Goal: Information Seeking & Learning: Find specific page/section

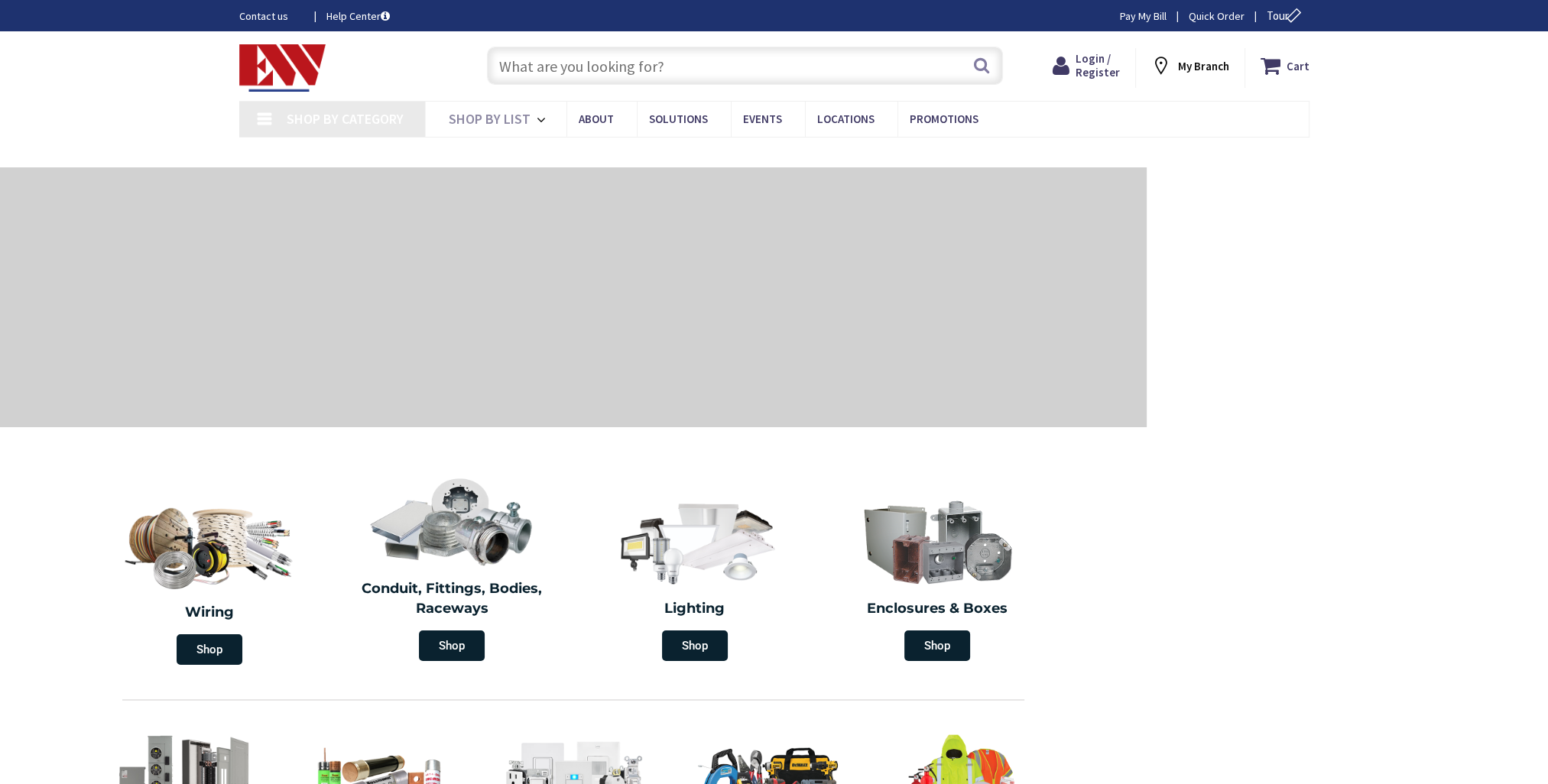
click at [679, 80] on input "text" at bounding box center [745, 66] width 516 height 38
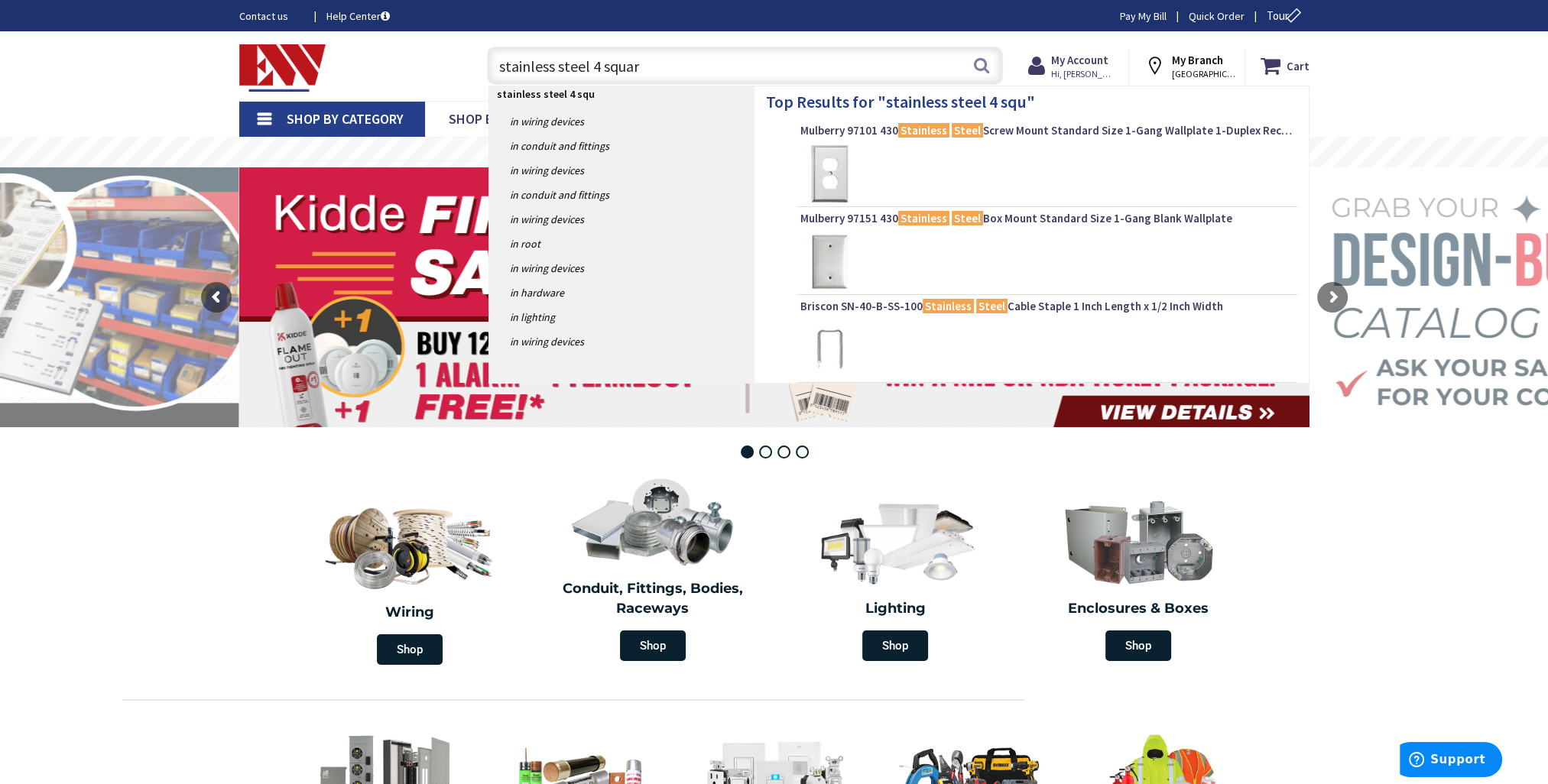
type input "stainless steel 4 square"
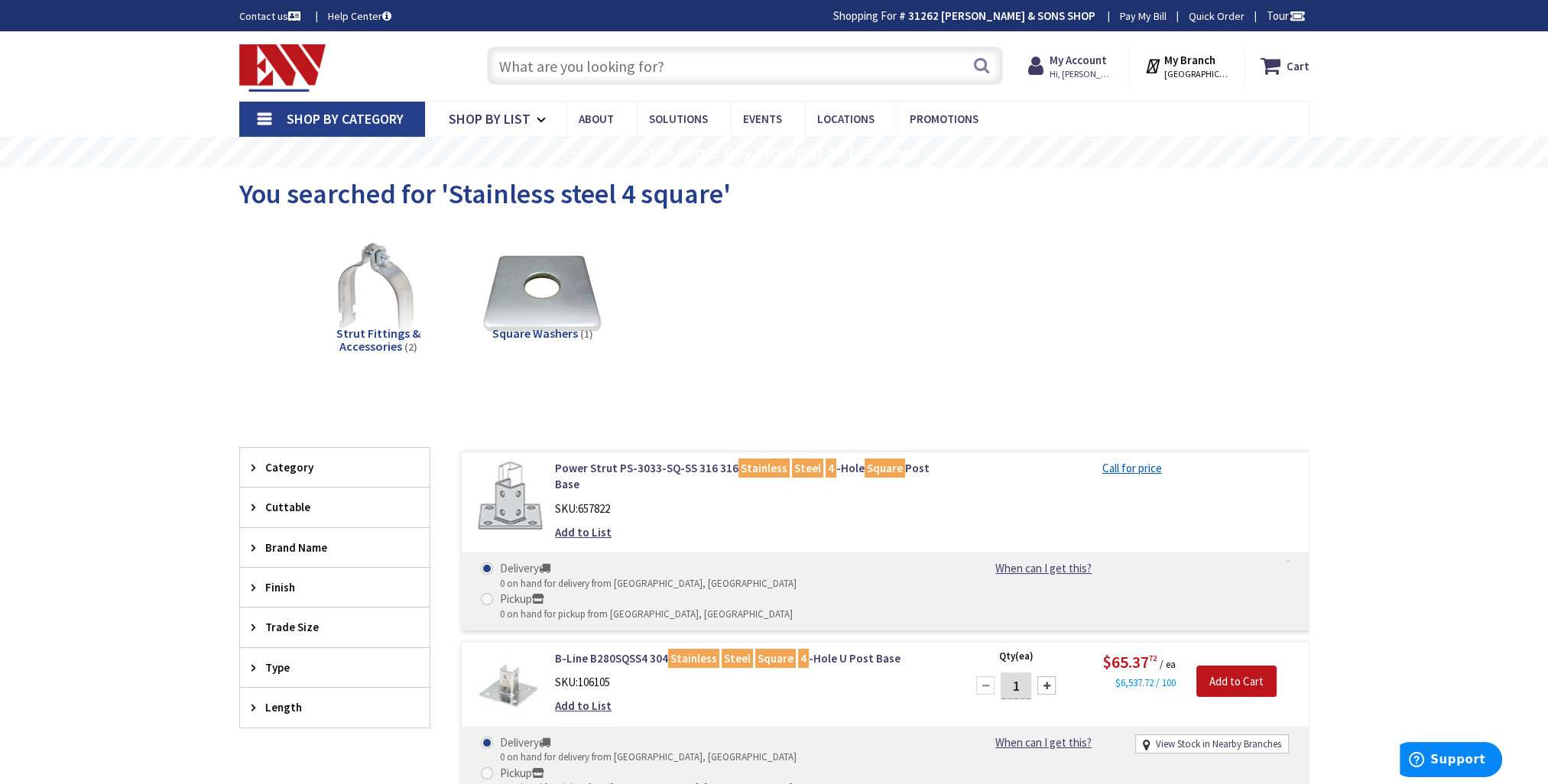
click at [683, 63] on input "text" at bounding box center [745, 66] width 516 height 38
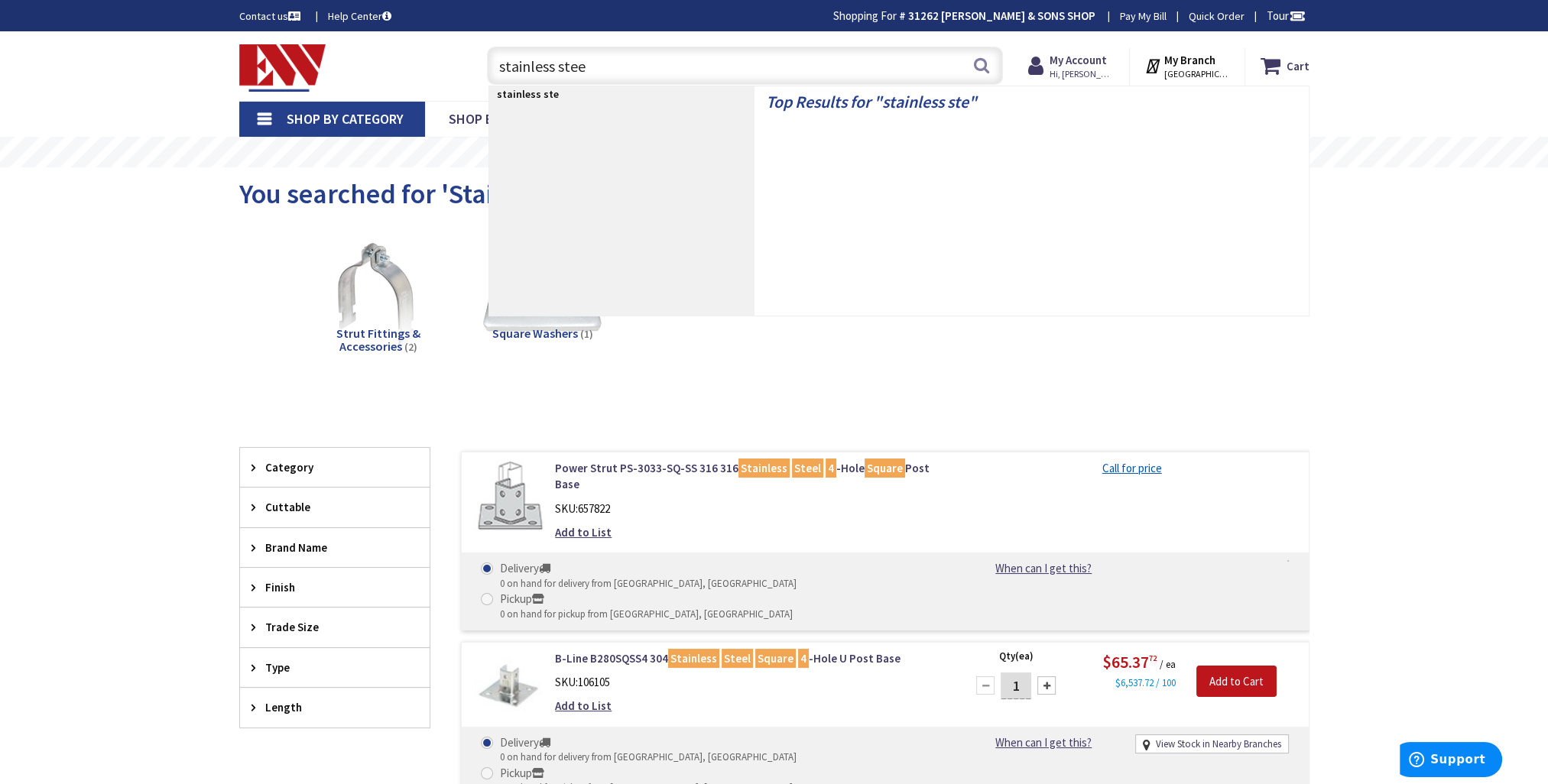
type input "stainless steel"
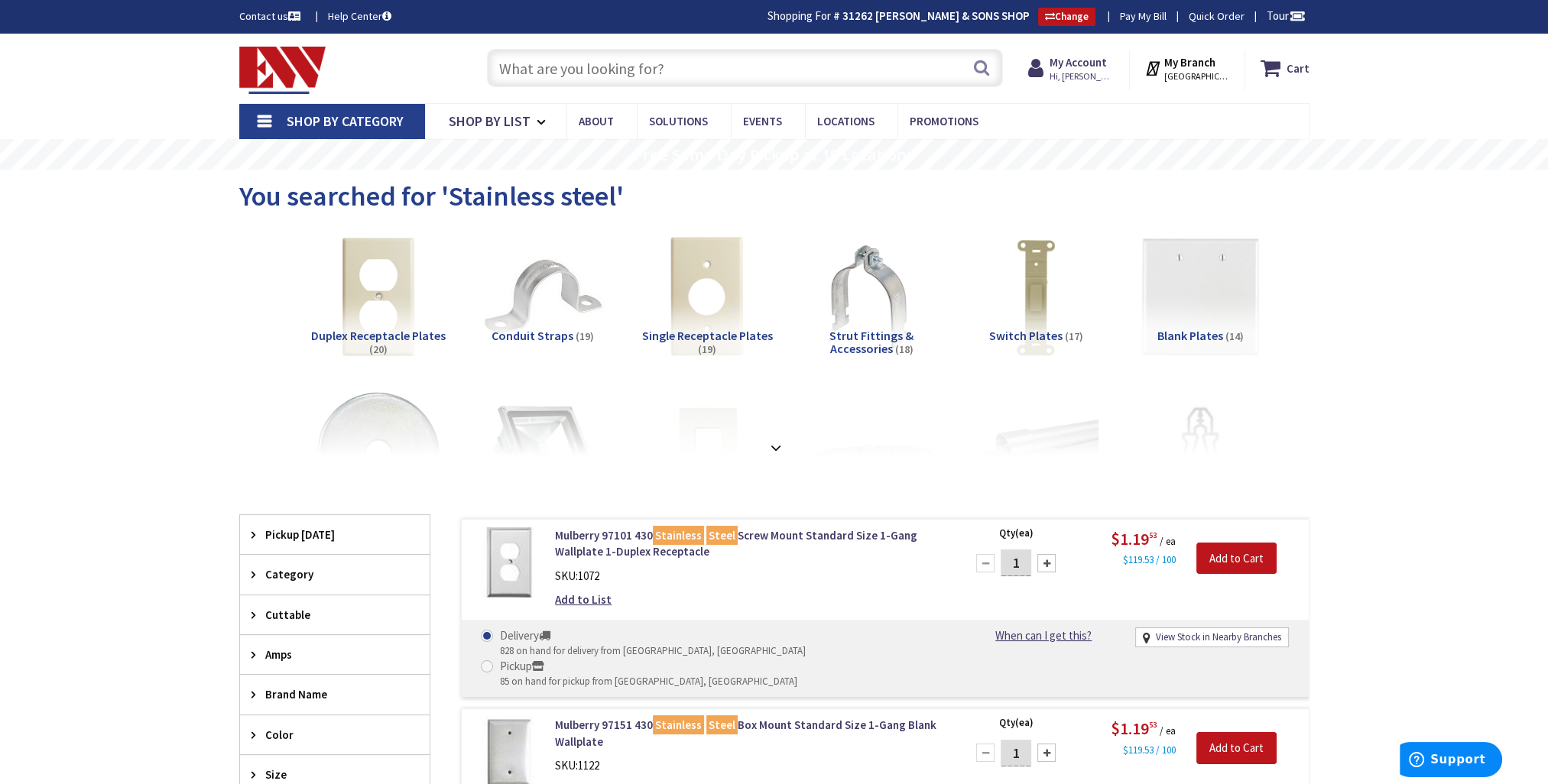
paste input "78590145187"
type input "78590145187"
click at [981, 73] on button "Search" at bounding box center [982, 67] width 20 height 35
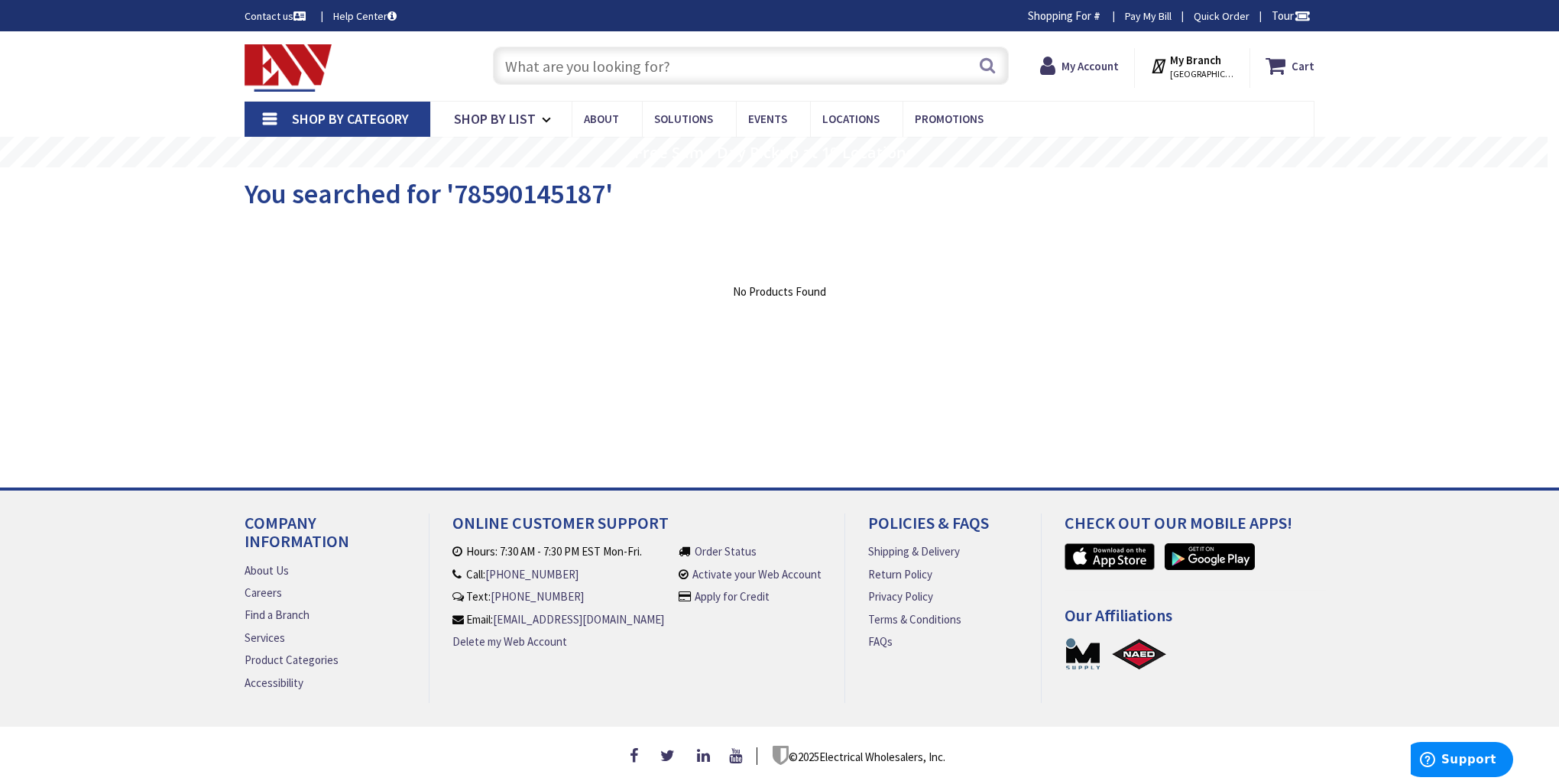
paste input "78590145187"
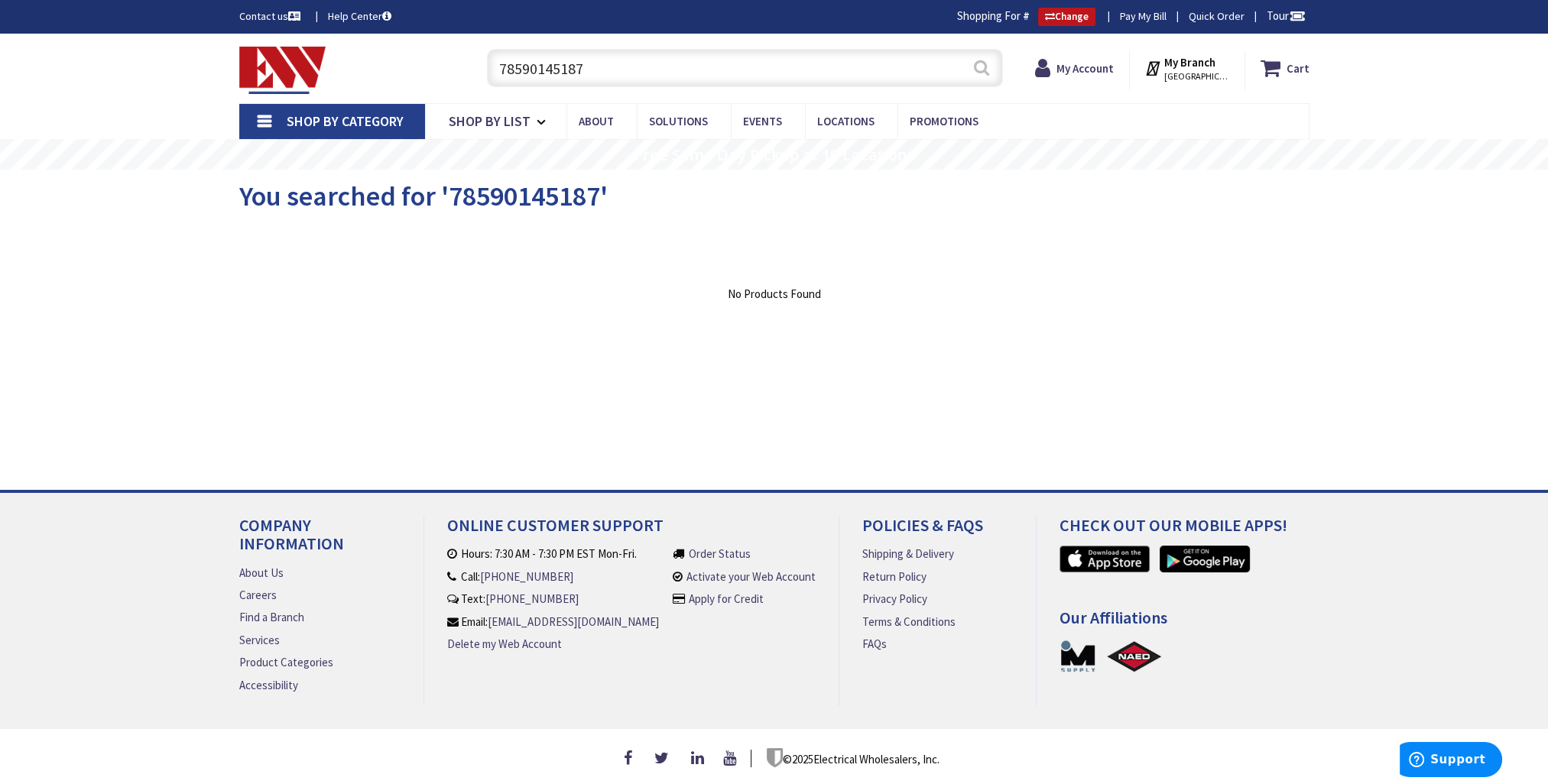
type input "78590145187"
click at [986, 70] on button "Search" at bounding box center [982, 67] width 20 height 35
click at [979, 72] on button "Search" at bounding box center [982, 67] width 20 height 35
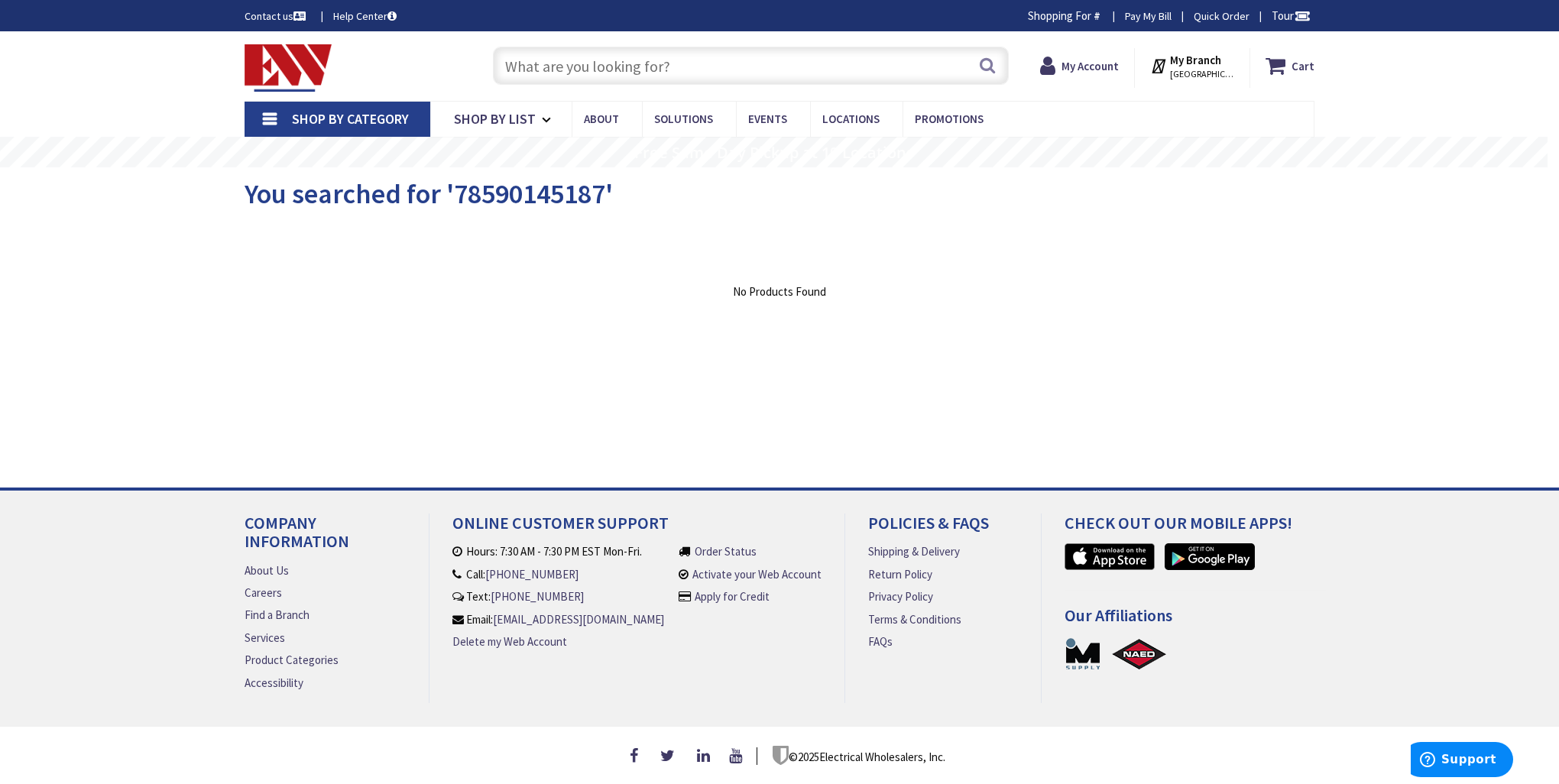
click at [333, 114] on span "Shop By Category" at bounding box center [350, 119] width 117 height 17
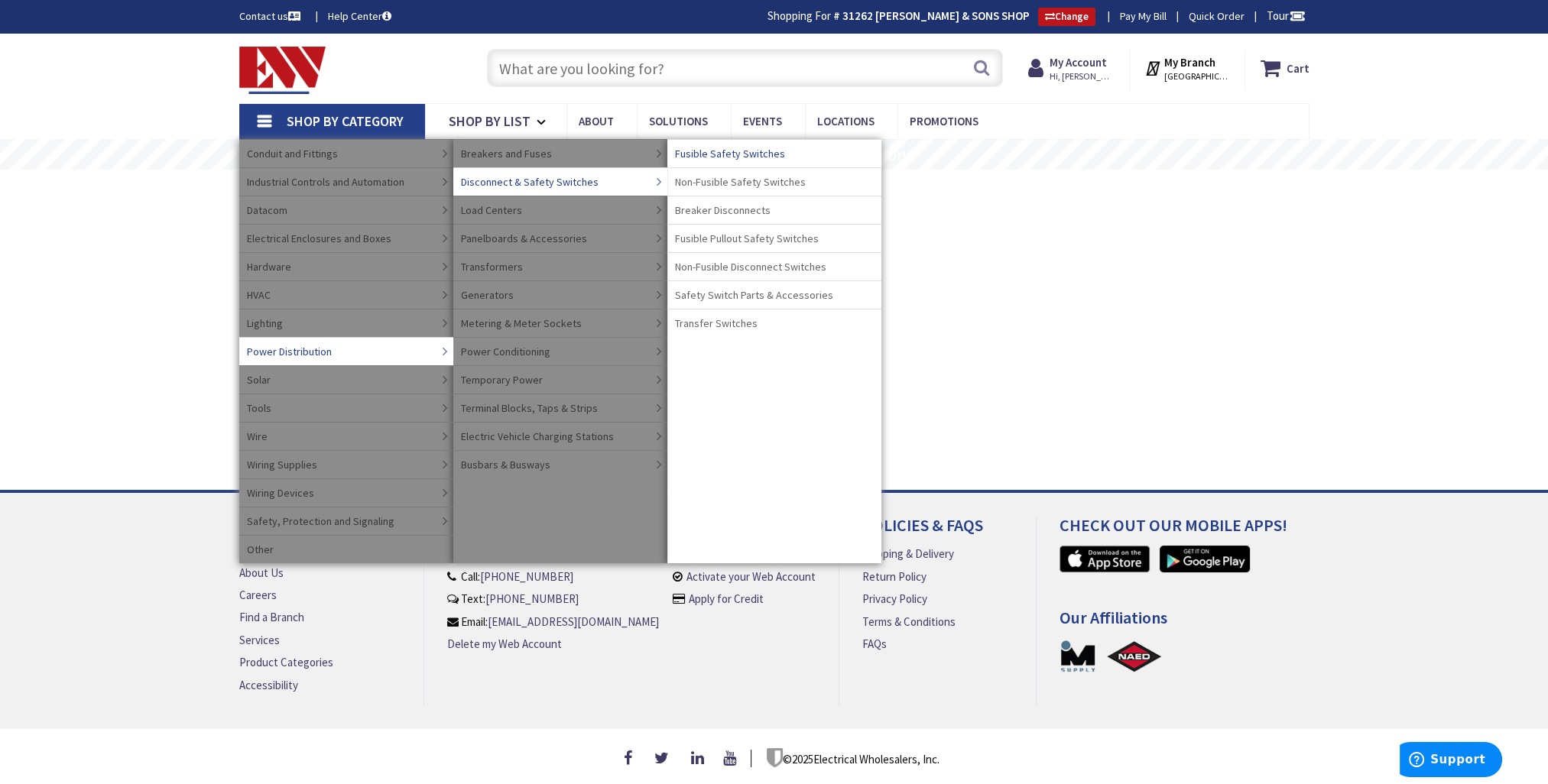
click at [735, 150] on span "Fusible Safety Switches" at bounding box center [730, 153] width 110 height 15
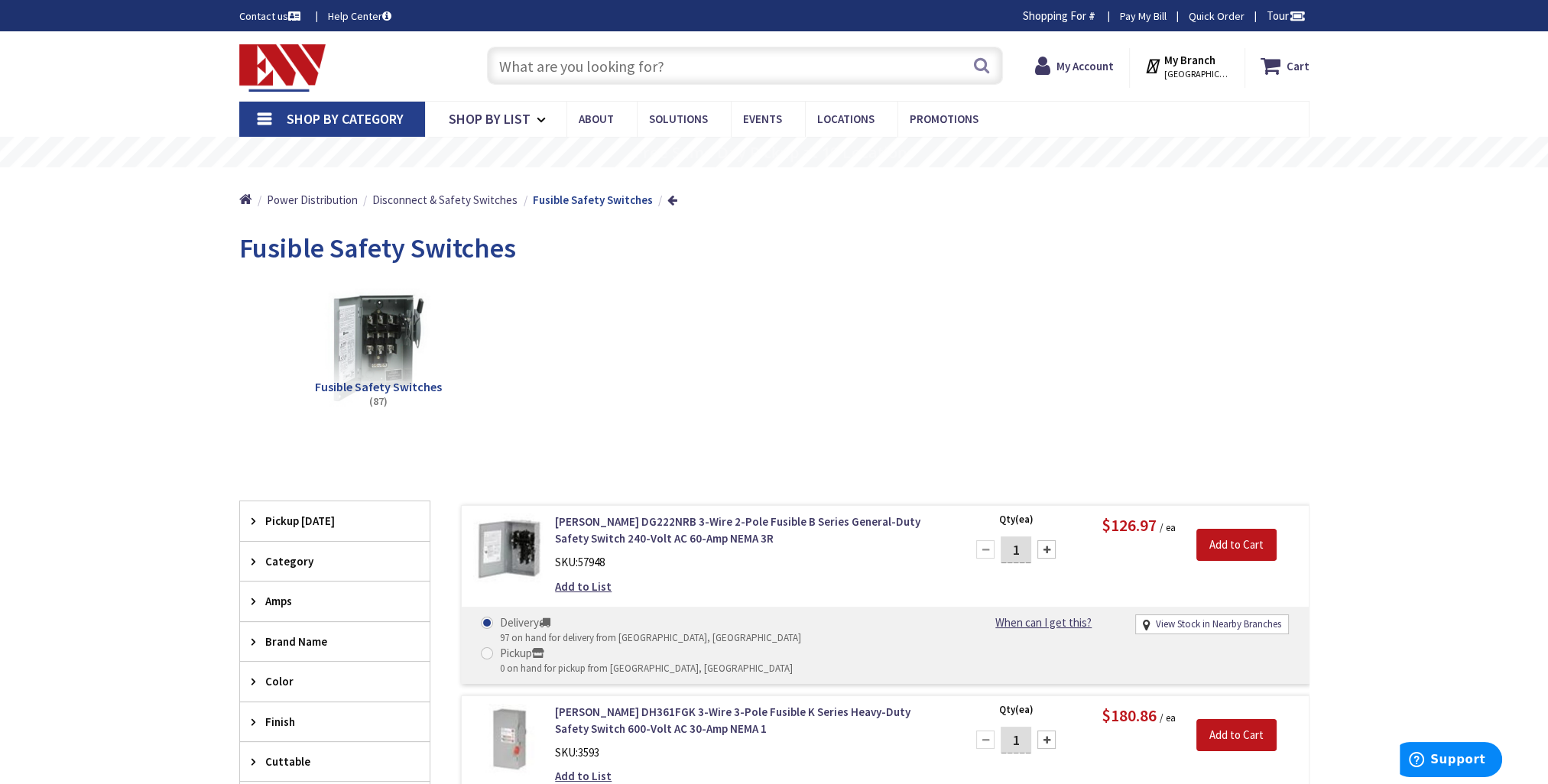
click at [263, 602] on div "Amps" at bounding box center [335, 601] width 190 height 39
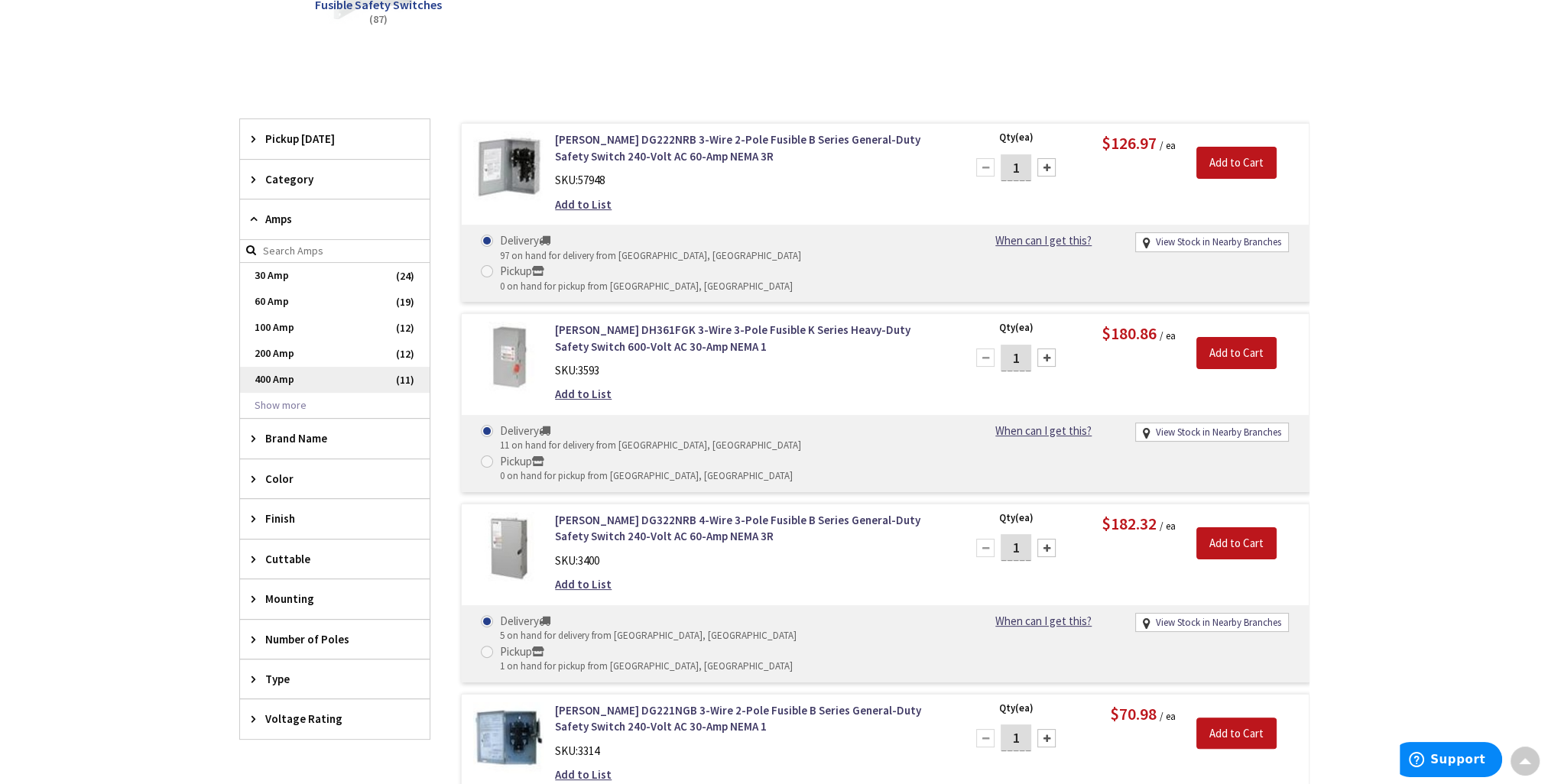
scroll to position [384, 0]
click at [282, 378] on span "400 Amp" at bounding box center [335, 378] width 190 height 26
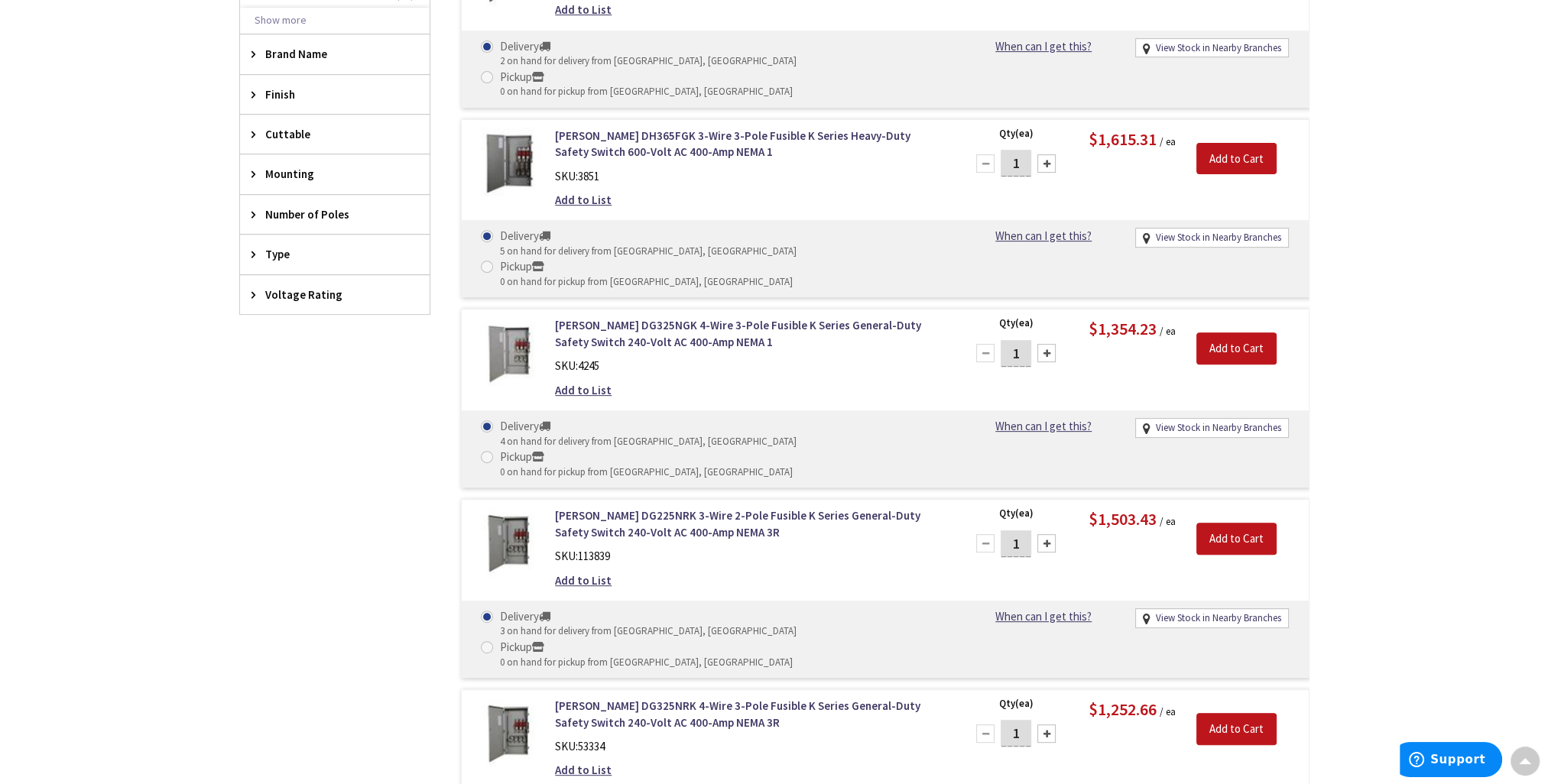
scroll to position [918, 0]
